Goal: Navigation & Orientation: Find specific page/section

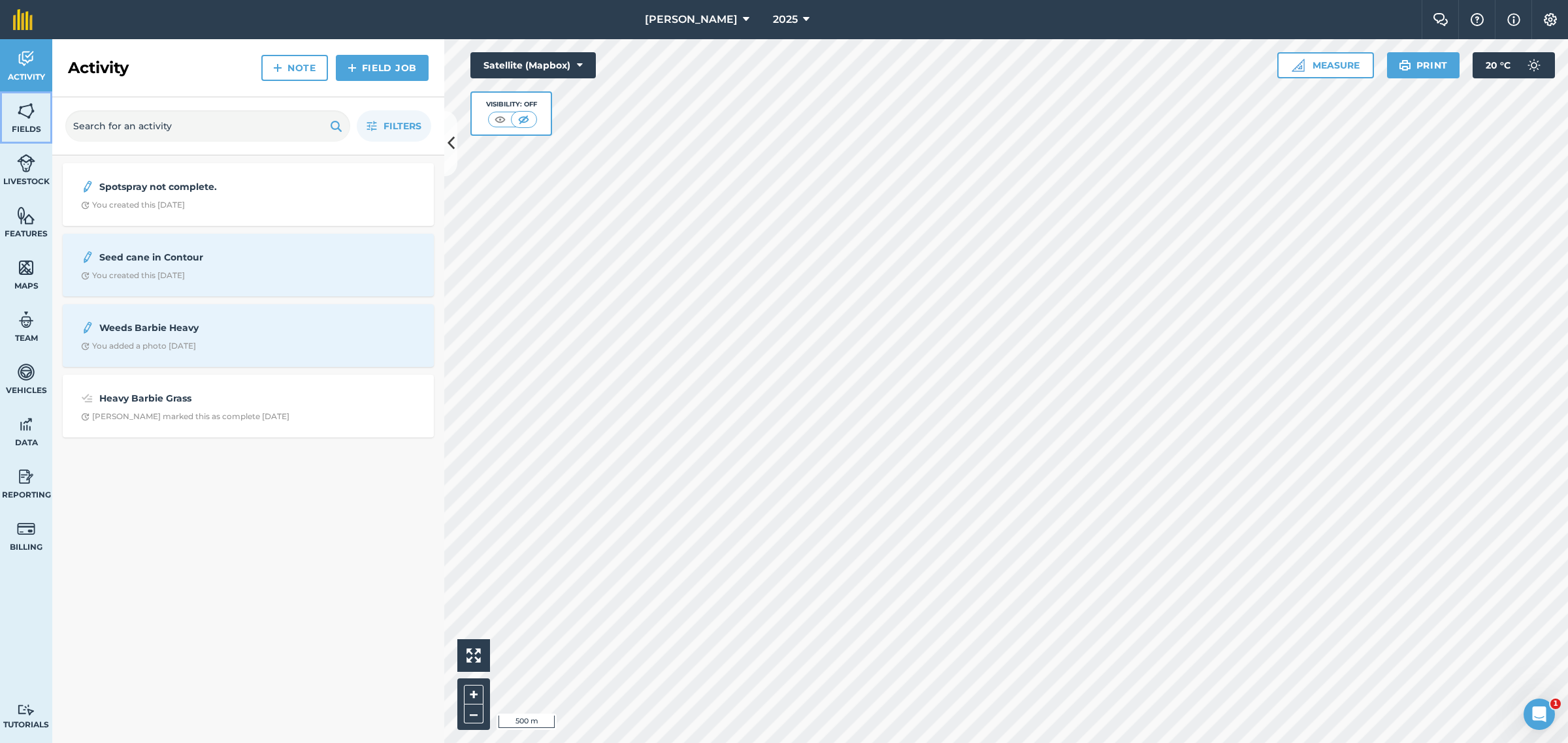
click at [24, 114] on img at bounding box center [26, 111] width 19 height 19
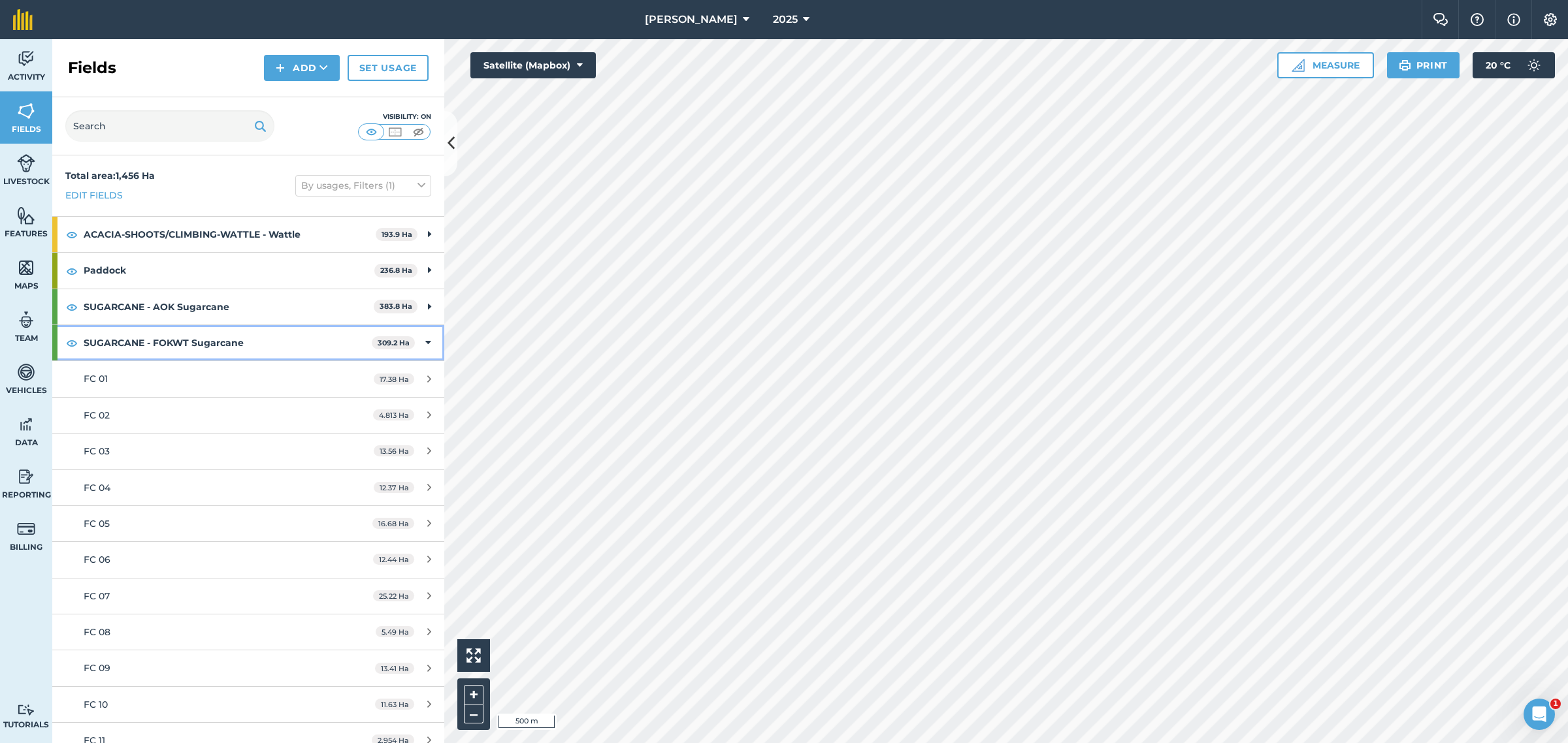
click at [419, 338] on div "SUGARCANE - FOKWT Sugarcane 309.2 Ha" at bounding box center [248, 342] width 392 height 35
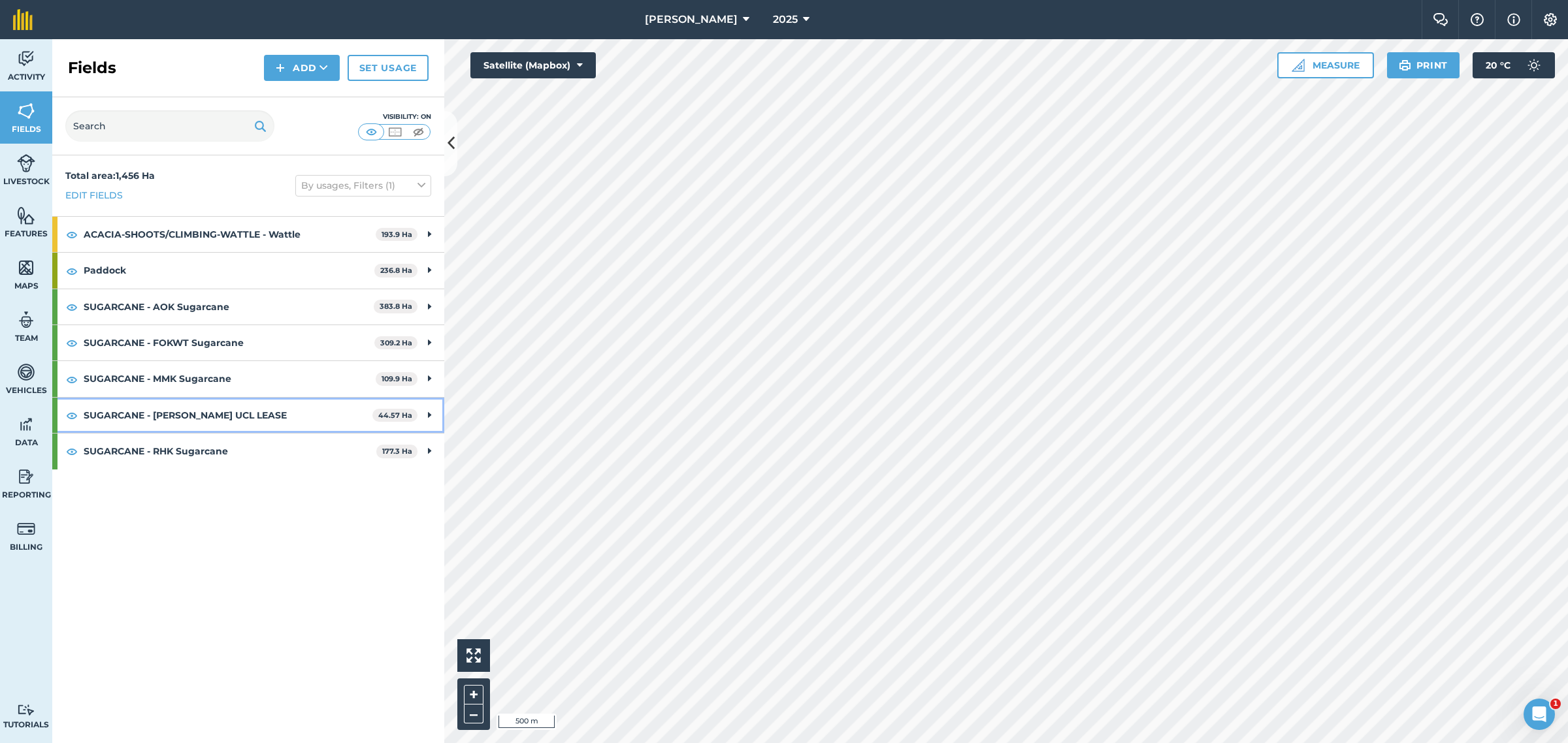
click at [219, 413] on strong "SUGARCANE - [PERSON_NAME] UCL LEASE" at bounding box center [228, 415] width 289 height 35
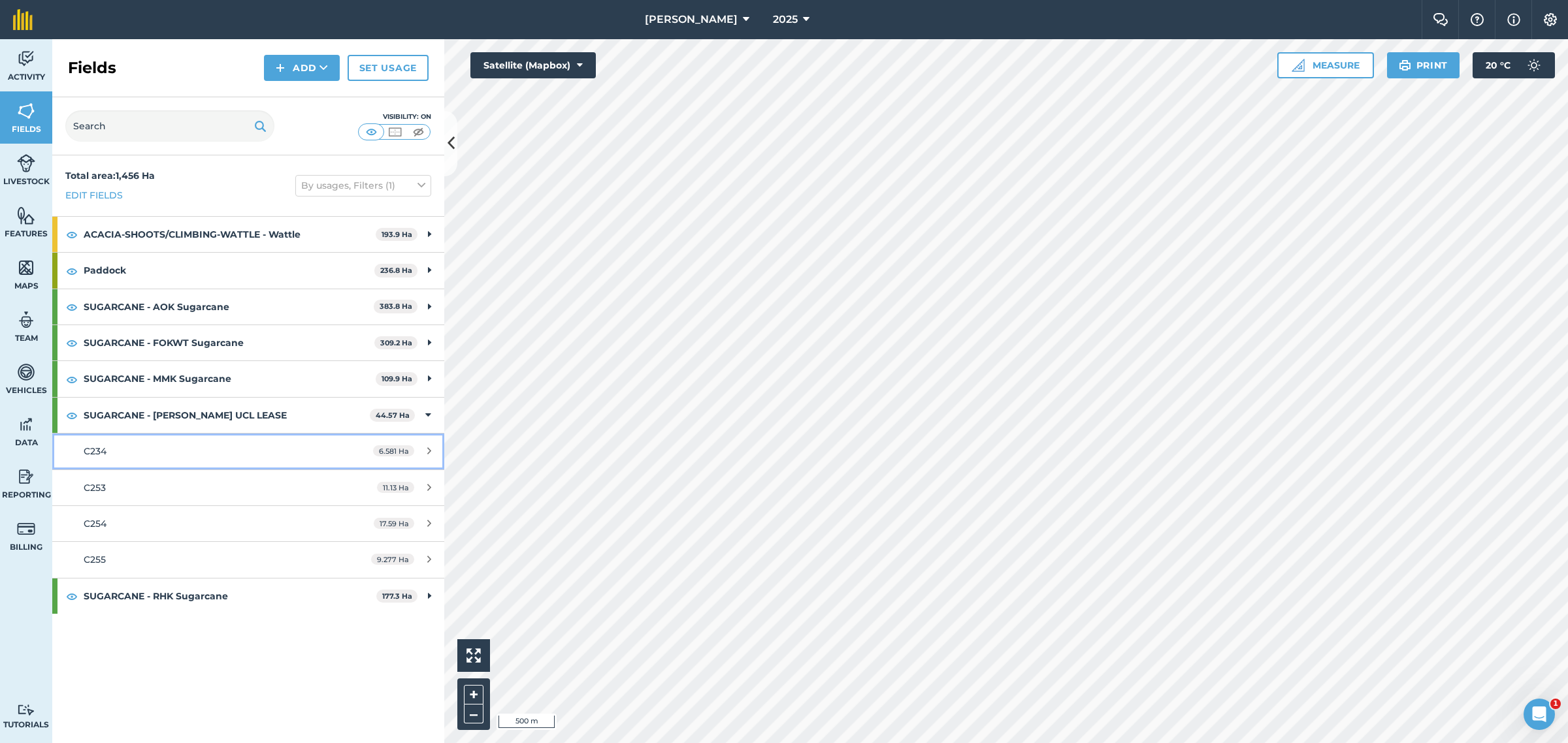
click at [217, 456] on div "C234" at bounding box center [206, 451] width 245 height 14
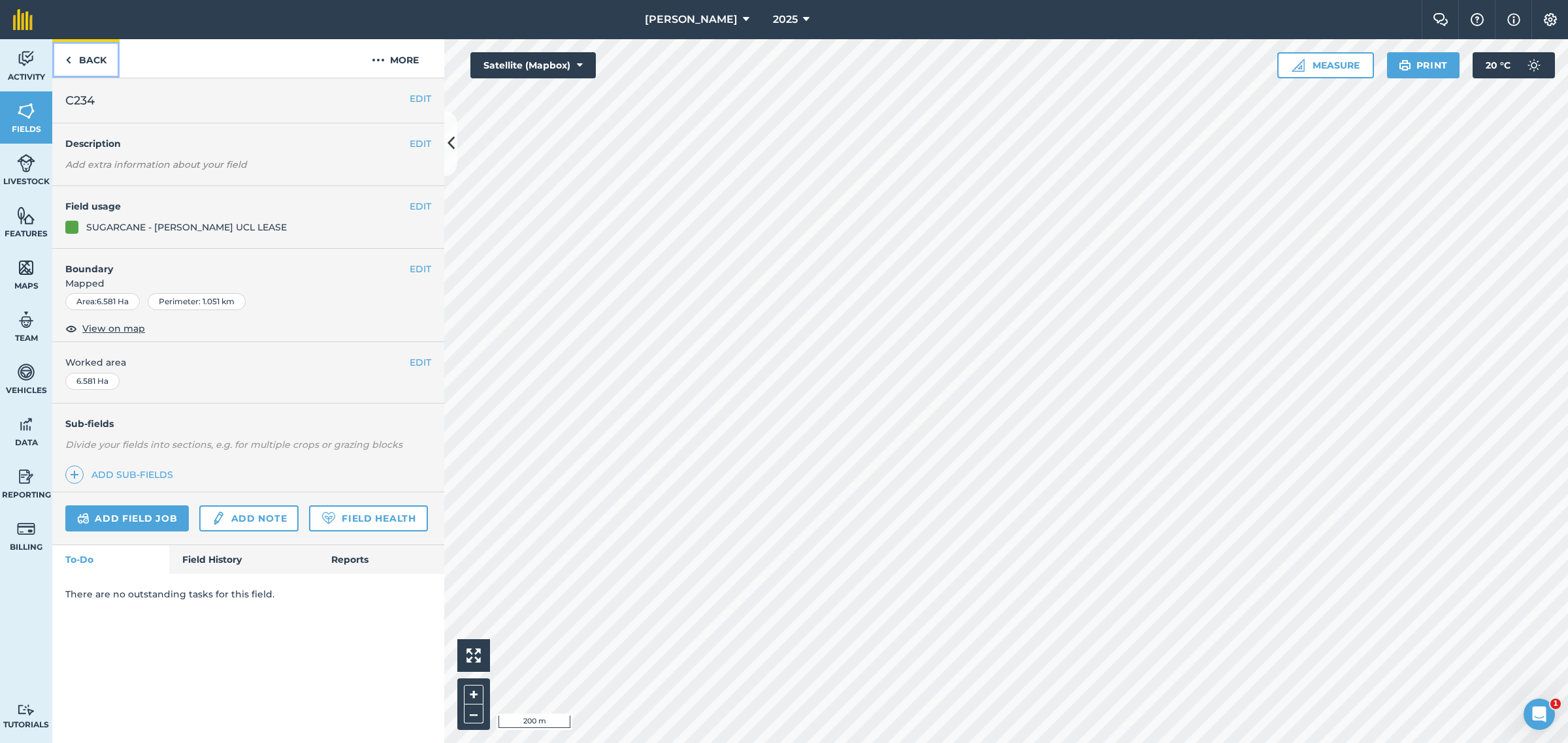
click at [68, 57] on img at bounding box center [68, 60] width 6 height 16
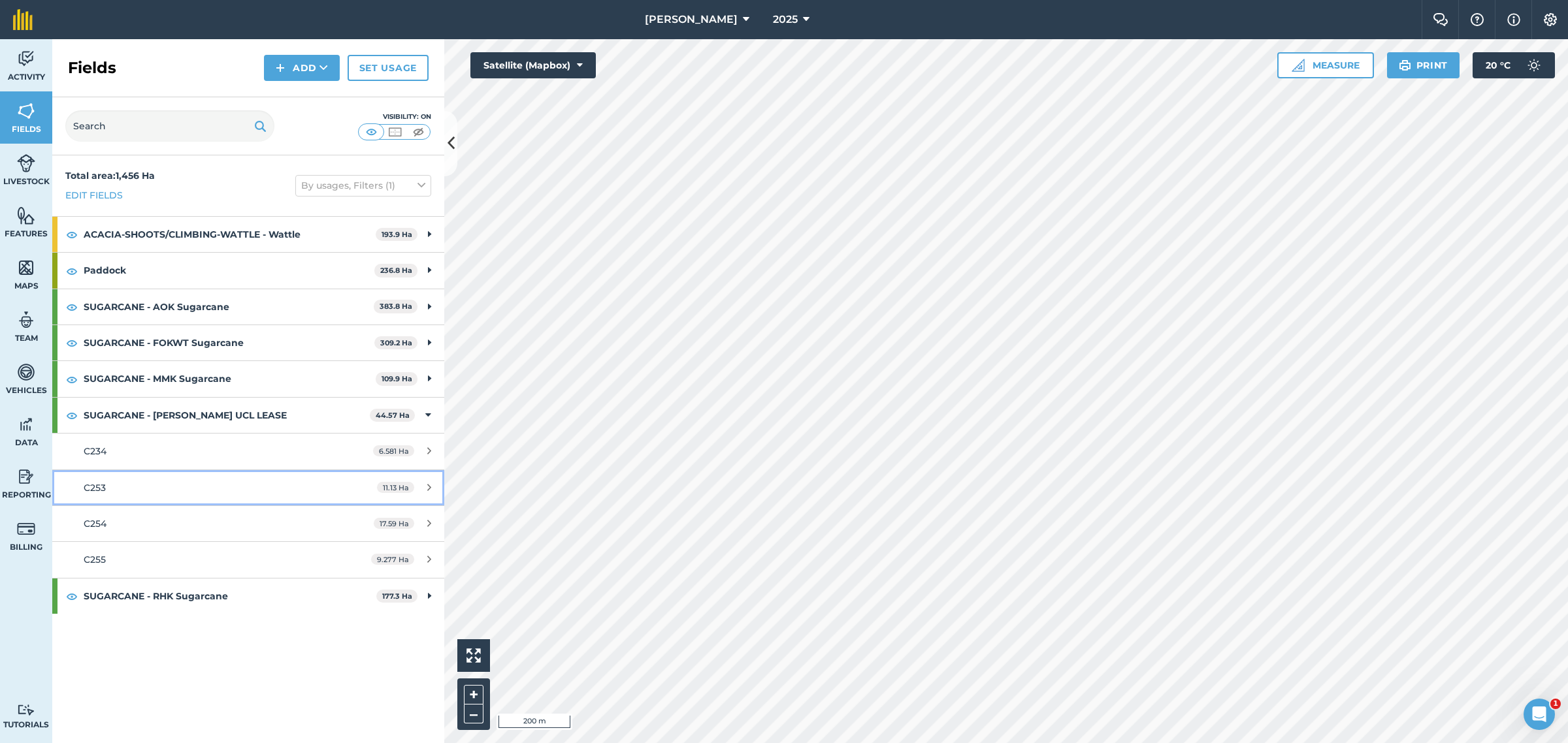
click at [139, 490] on div "C253" at bounding box center [206, 488] width 245 height 14
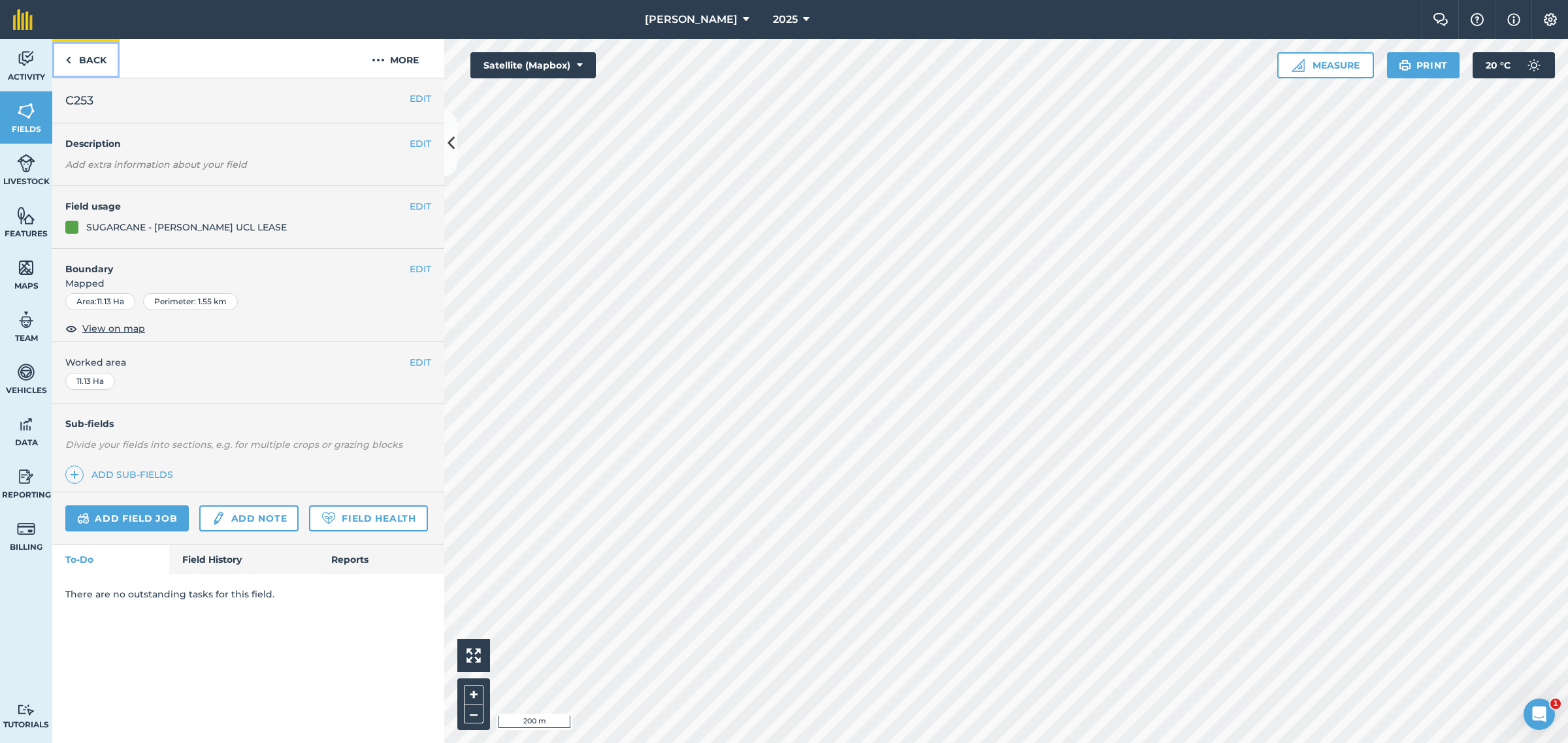
click at [71, 60] on img at bounding box center [68, 60] width 6 height 16
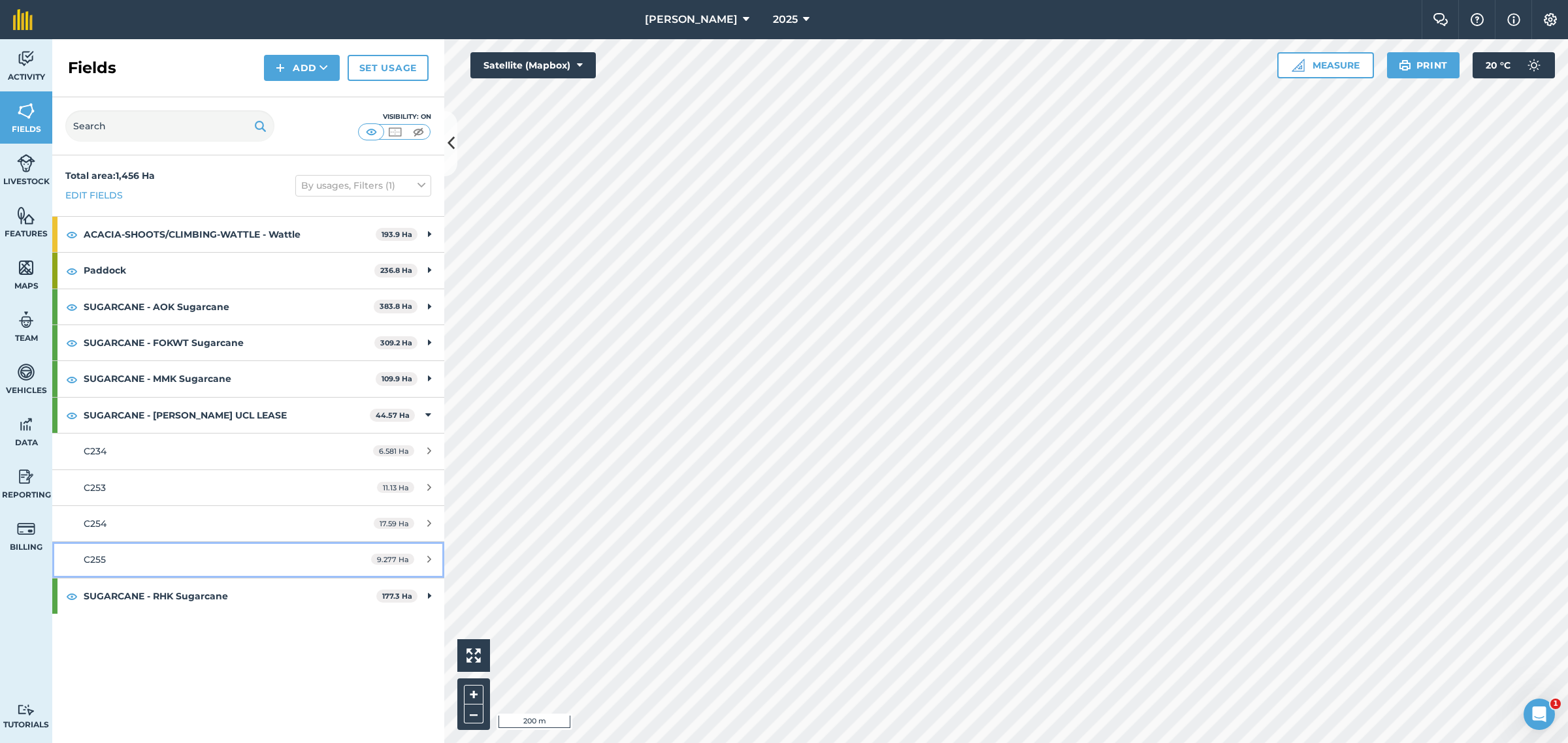
click at [256, 569] on link "C255 9.277 Ha" at bounding box center [248, 559] width 392 height 35
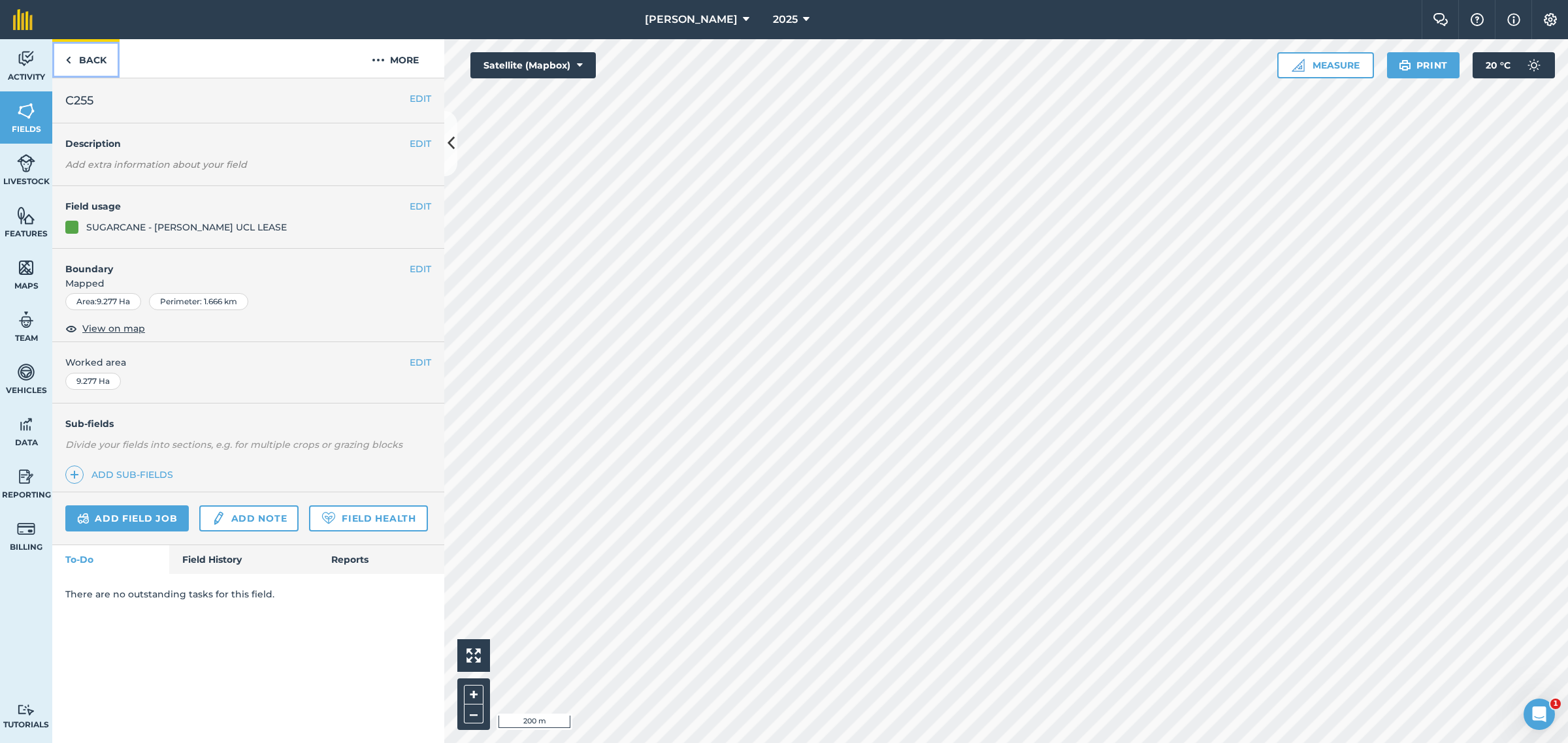
click at [73, 58] on link "Back" at bounding box center [86, 58] width 67 height 39
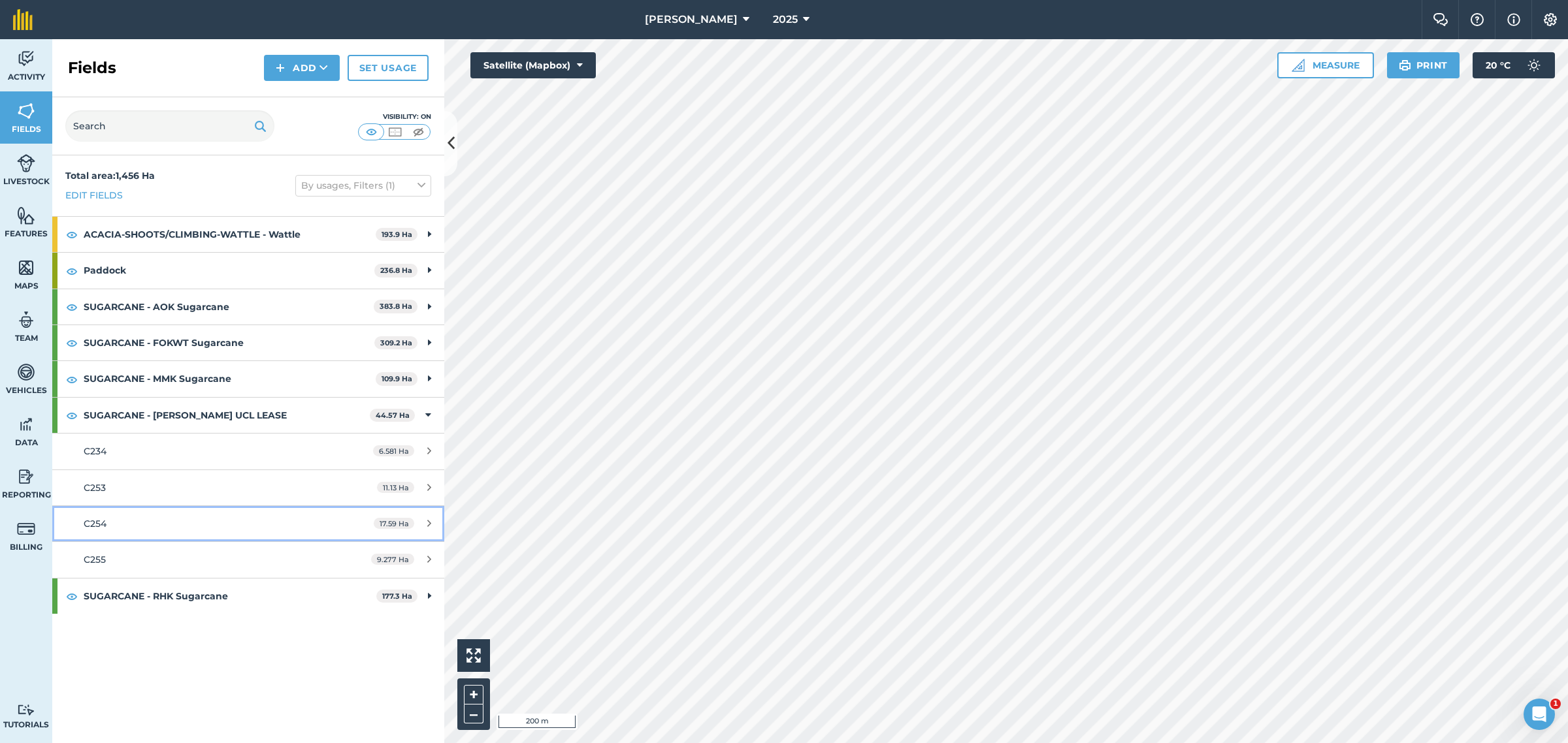
click at [170, 531] on div "C254" at bounding box center [206, 523] width 245 height 14
